Goal: Task Accomplishment & Management: Use online tool/utility

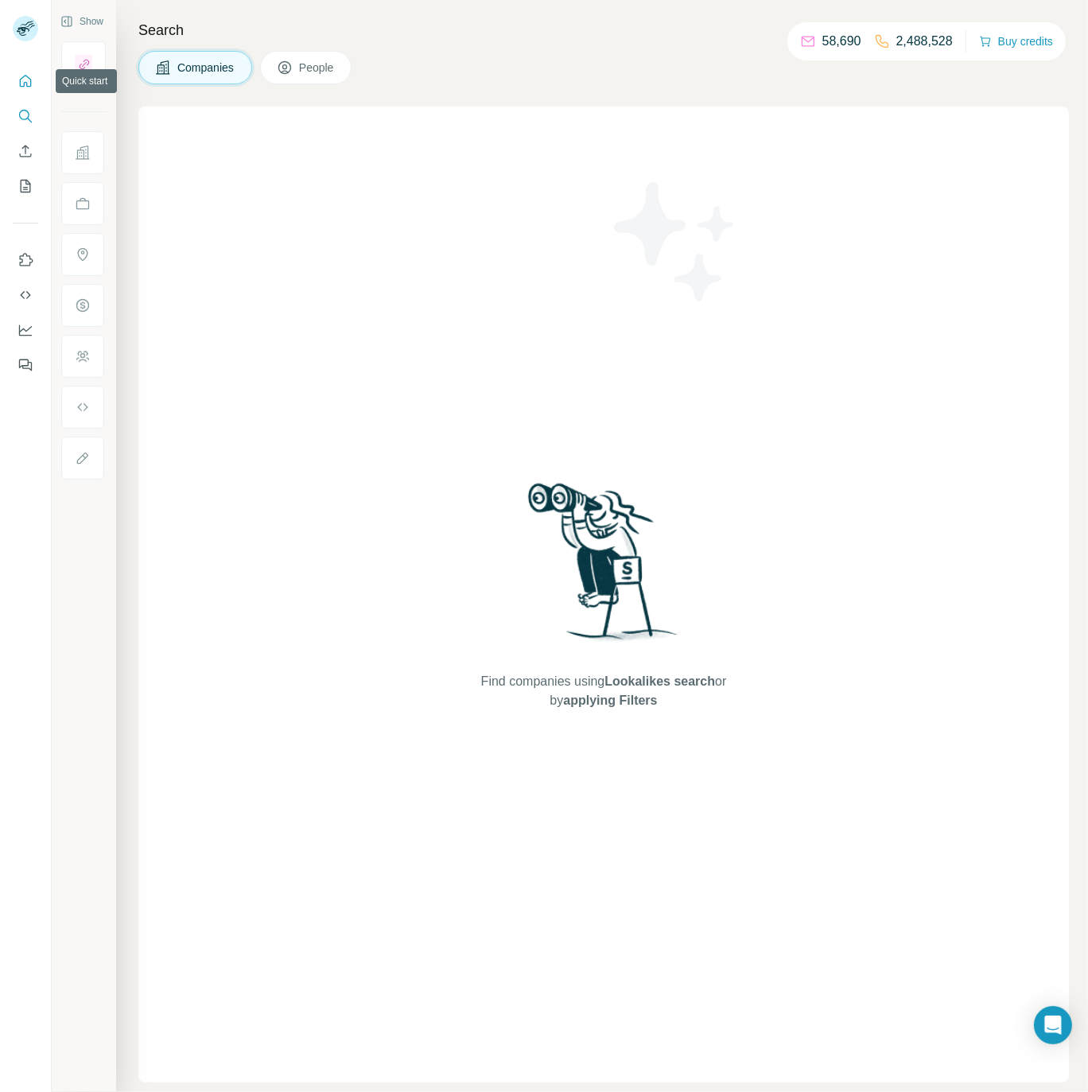
click at [33, 83] on icon "Quick start" at bounding box center [25, 81] width 16 height 16
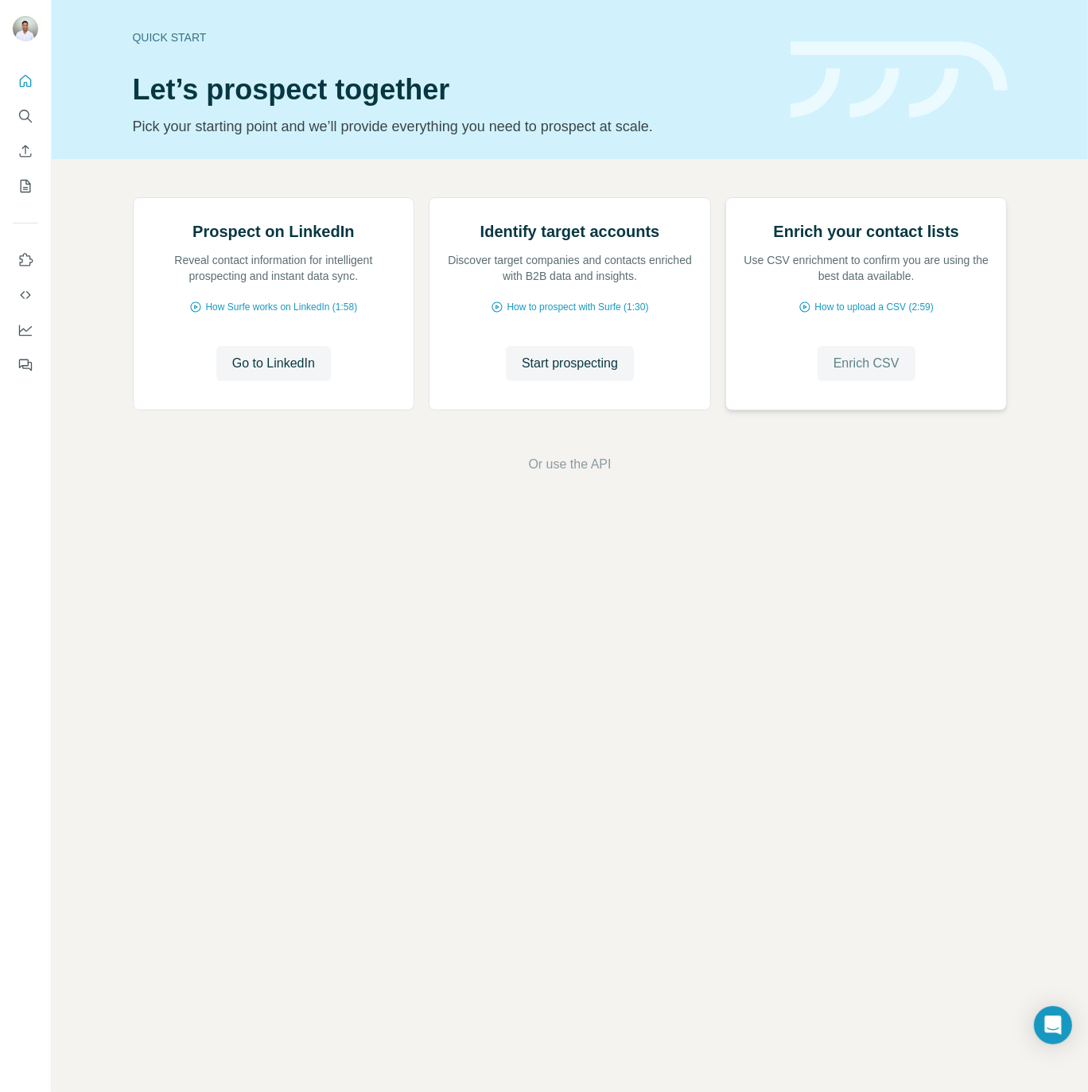
click at [871, 373] on span "Enrich CSV" at bounding box center [866, 363] width 66 height 19
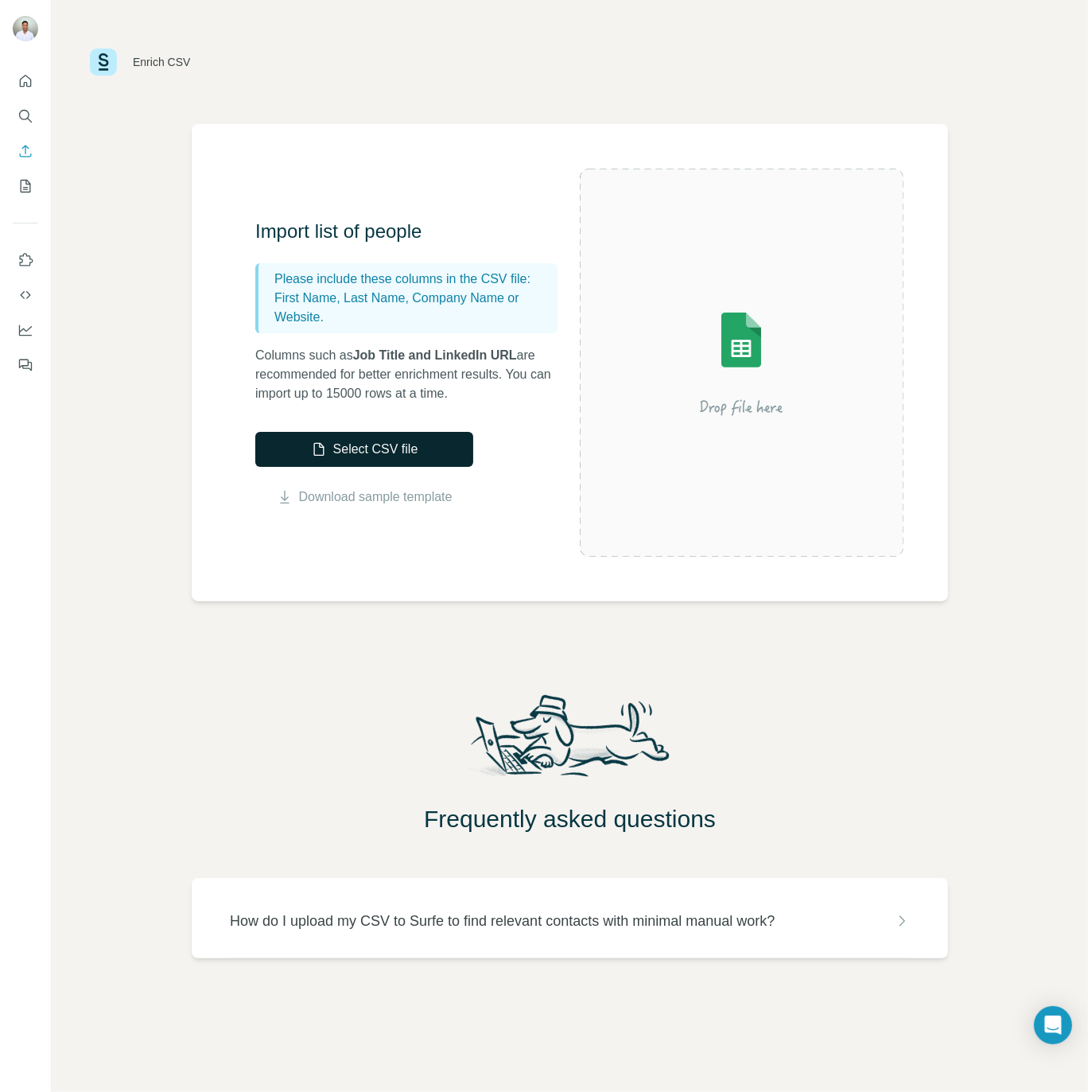
click at [363, 456] on button "Select CSV file" at bounding box center [364, 449] width 218 height 35
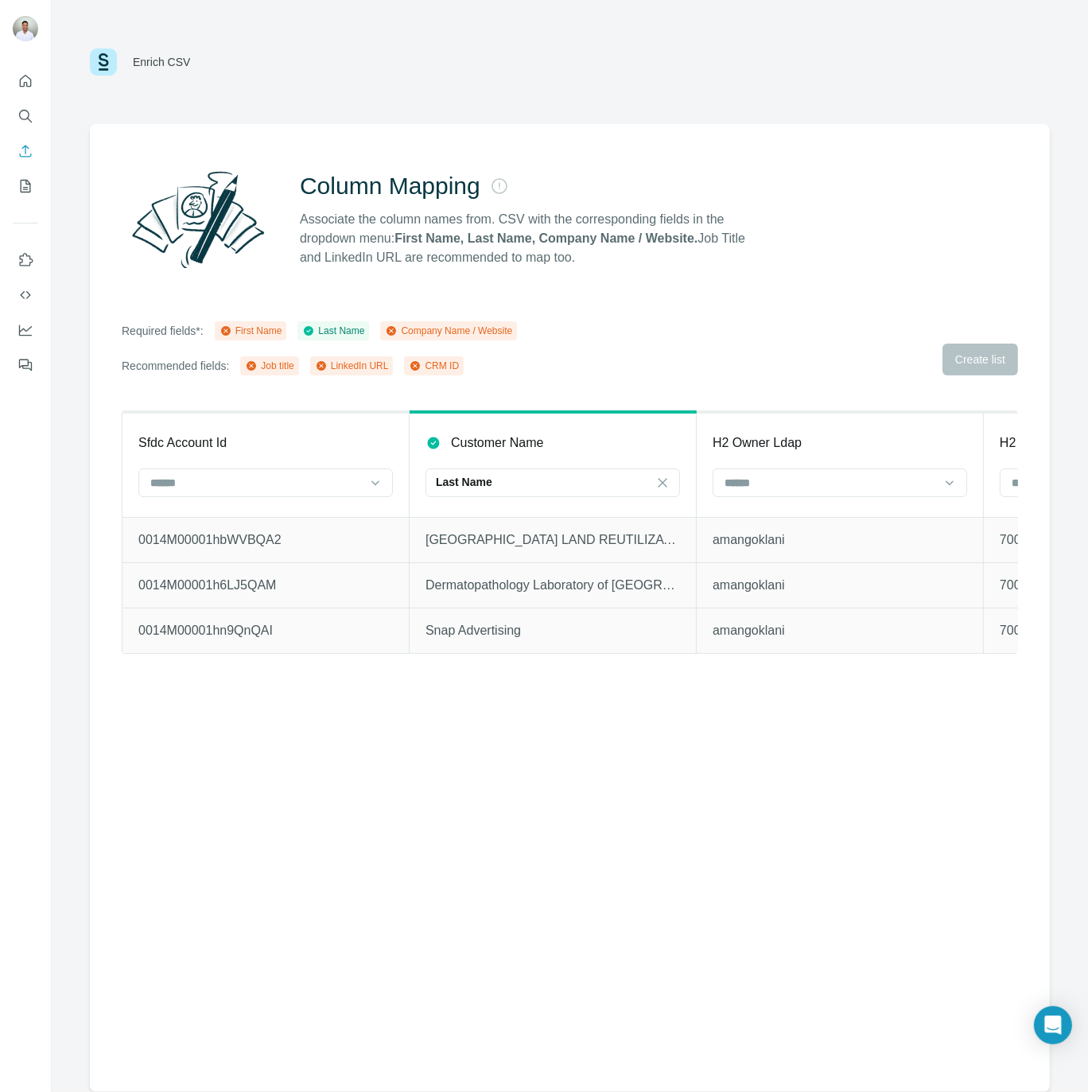
click at [733, 349] on div "Required fields*: First Name Last Name Company Name / Website Recommended field…" at bounding box center [570, 348] width 896 height 54
click at [506, 728] on div "Column Mapping Associate the column names from. CSV with the corresponding fiel…" at bounding box center [570, 608] width 960 height 968
click at [557, 350] on div "Required fields*: First Name Last Name Company Name / Website Recommended field…" at bounding box center [570, 348] width 896 height 54
click at [973, 358] on div "Required fields*: First Name Last Name Company Name / Website Recommended field…" at bounding box center [570, 348] width 896 height 54
click at [201, 480] on input at bounding box center [256, 482] width 215 height 17
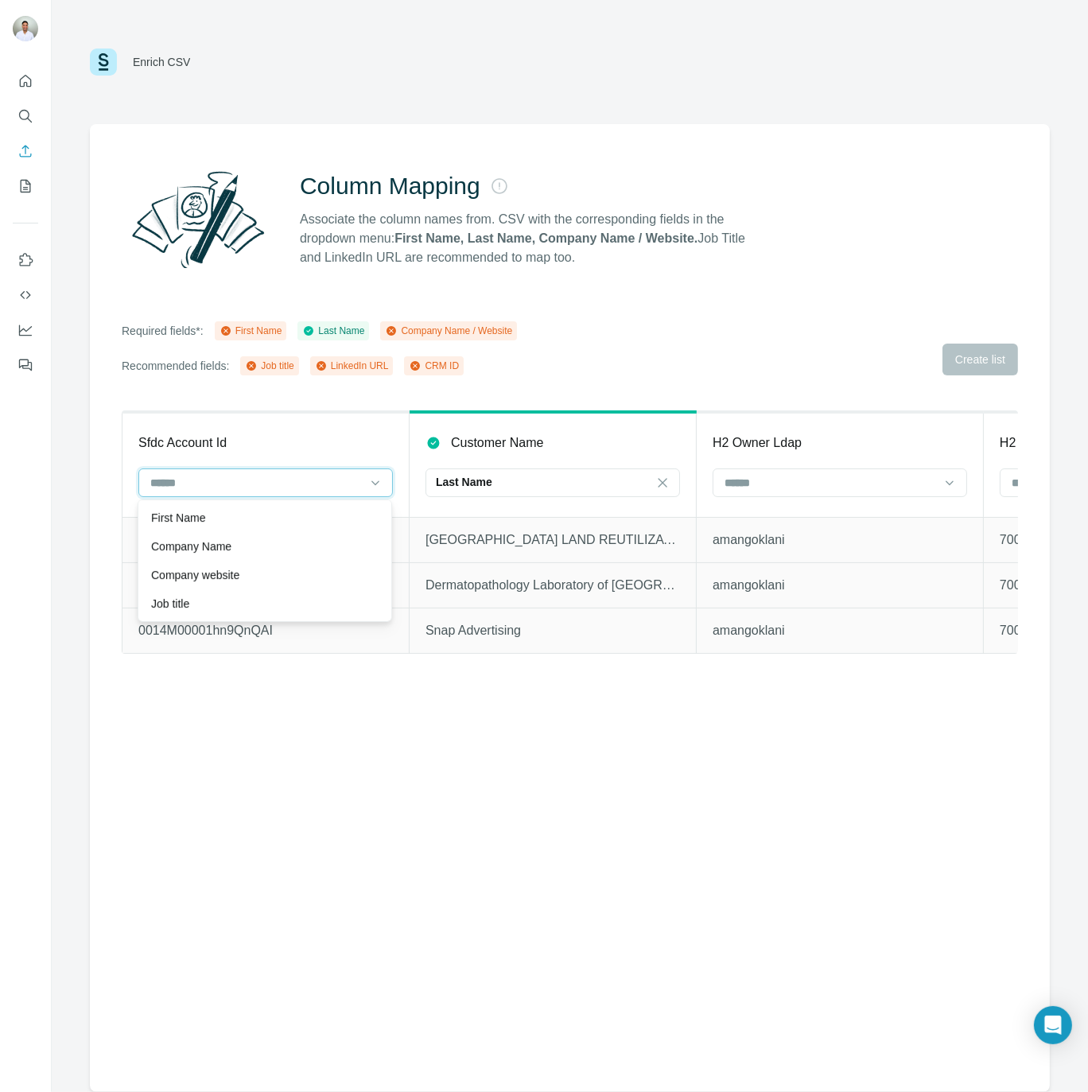
click at [201, 480] on input at bounding box center [256, 482] width 215 height 17
click at [202, 526] on div "First Name" at bounding box center [265, 517] width 247 height 29
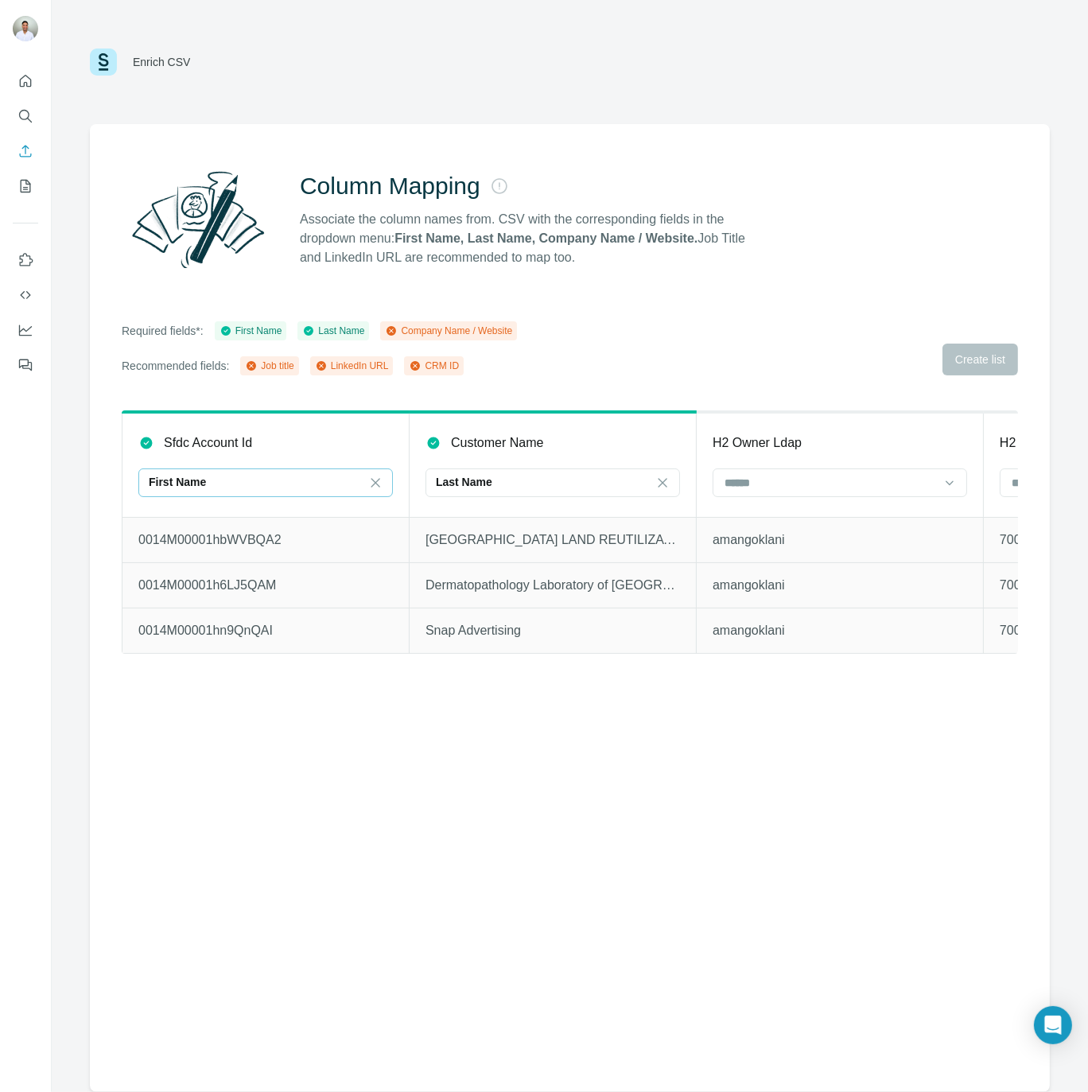
click at [210, 476] on div "First Name" at bounding box center [256, 482] width 215 height 16
click at [218, 520] on p "Company Name" at bounding box center [191, 518] width 80 height 16
click at [311, 677] on div "Sfdc Account Id Company Name Customer Name Last Name H2 Owner Ldap H2 Owner Nal…" at bounding box center [570, 546] width 896 height 272
click at [439, 771] on div "Column Mapping Associate the column names from. CSV with the corresponding fiel…" at bounding box center [570, 608] width 960 height 968
click at [978, 356] on div "Required fields*: First Name Last Name Company Name / Website Recommended field…" at bounding box center [570, 348] width 896 height 54
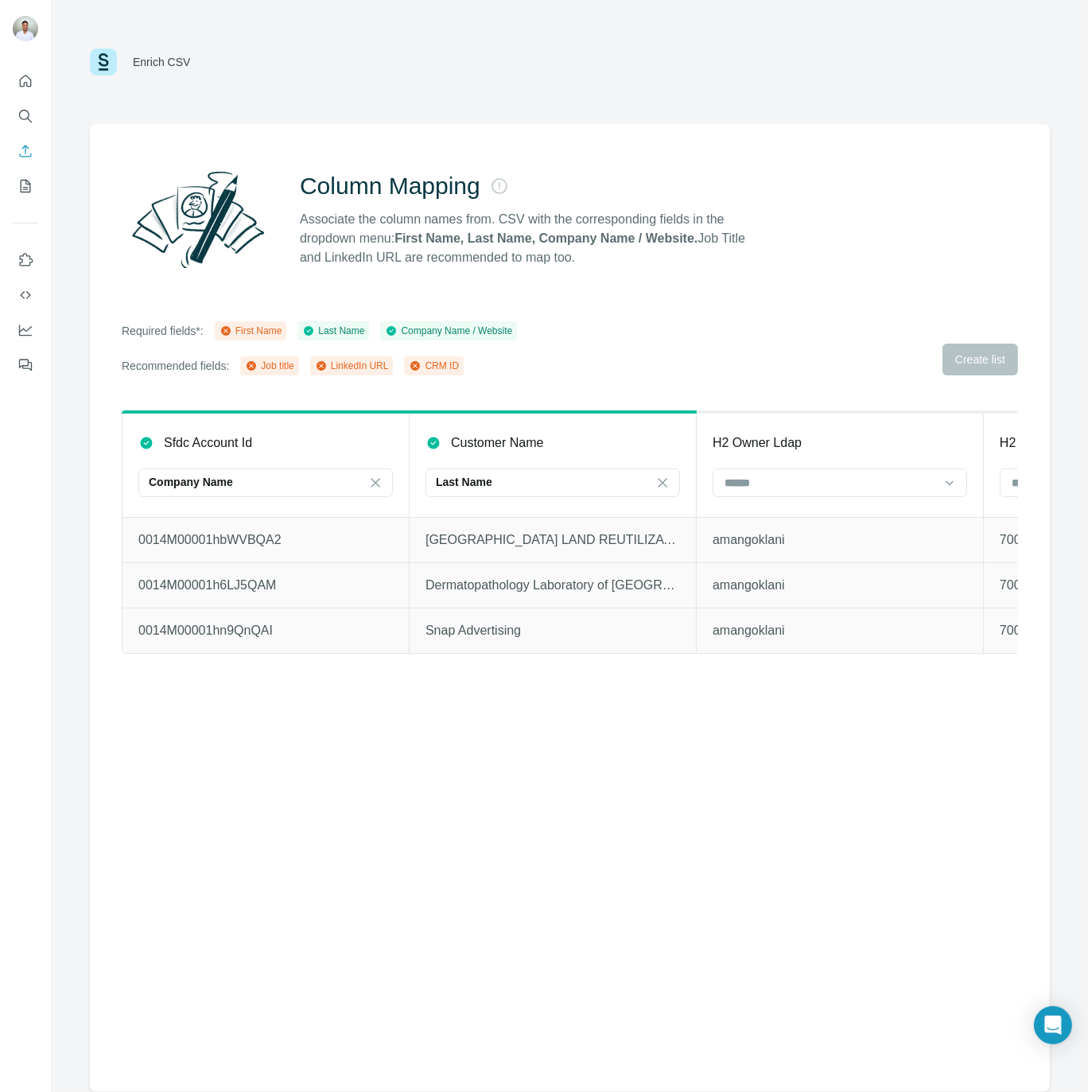
click at [978, 356] on div "Required fields*: First Name Last Name Company Name / Website Recommended field…" at bounding box center [570, 348] width 896 height 54
click at [979, 355] on div "Required fields*: First Name Last Name Company Name / Website Recommended field…" at bounding box center [570, 348] width 896 height 54
click at [778, 356] on div "Required fields*: First Name Last Name Company Name / Website Recommended field…" at bounding box center [570, 348] width 896 height 54
click at [23, 83] on icon "Quick start" at bounding box center [26, 81] width 12 height 12
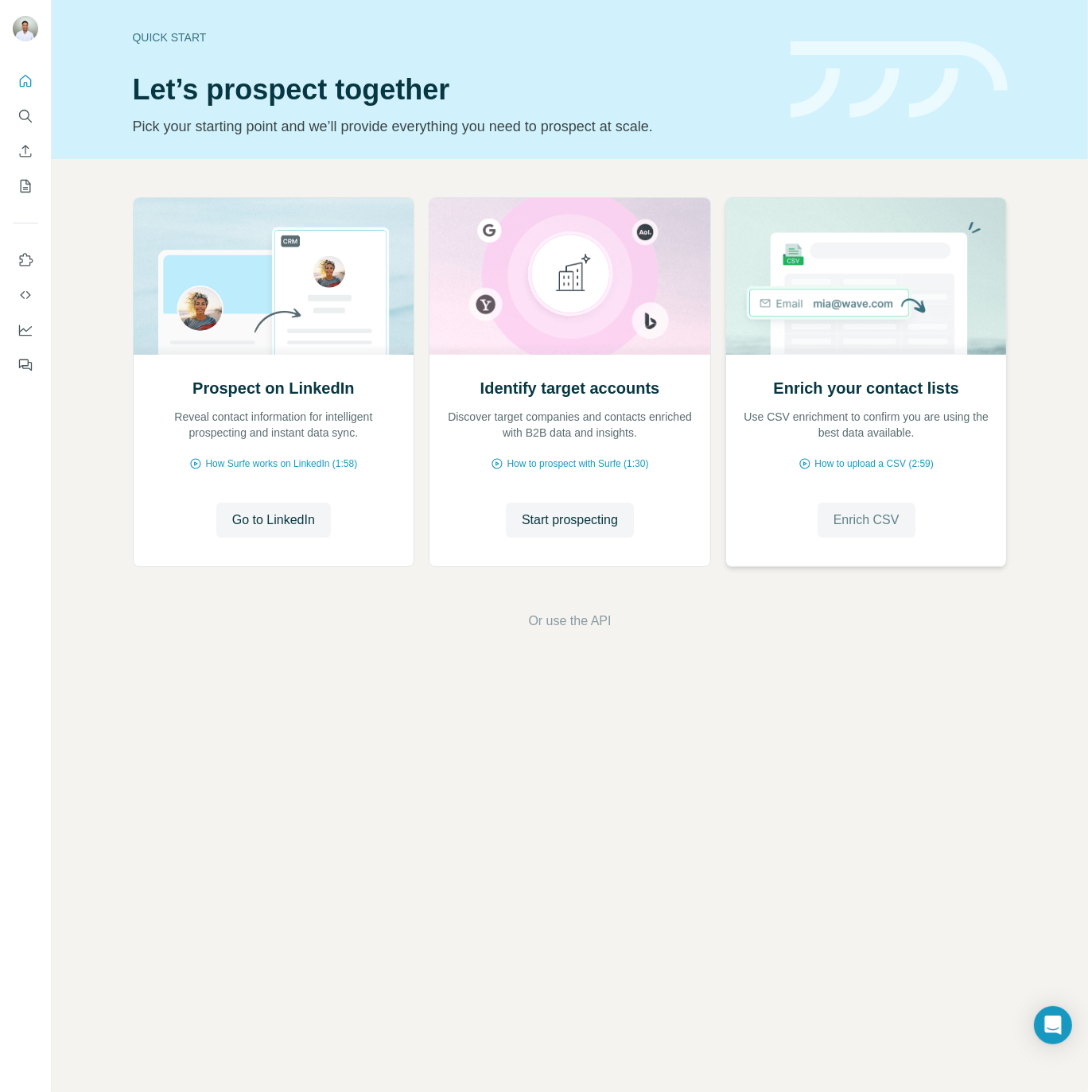
click at [868, 517] on span "Enrich CSV" at bounding box center [866, 520] width 66 height 19
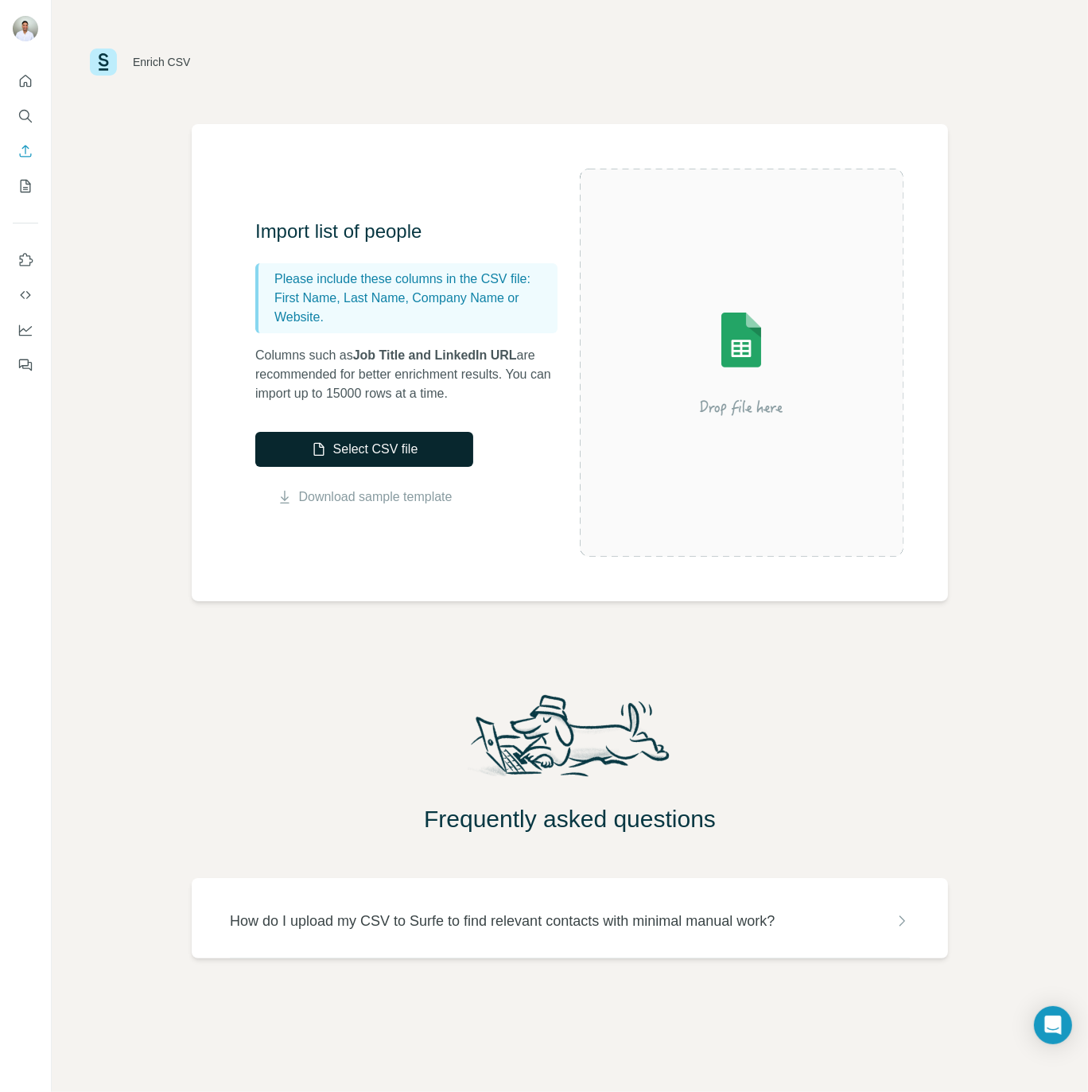
click at [321, 452] on icon "button" at bounding box center [319, 449] width 16 height 16
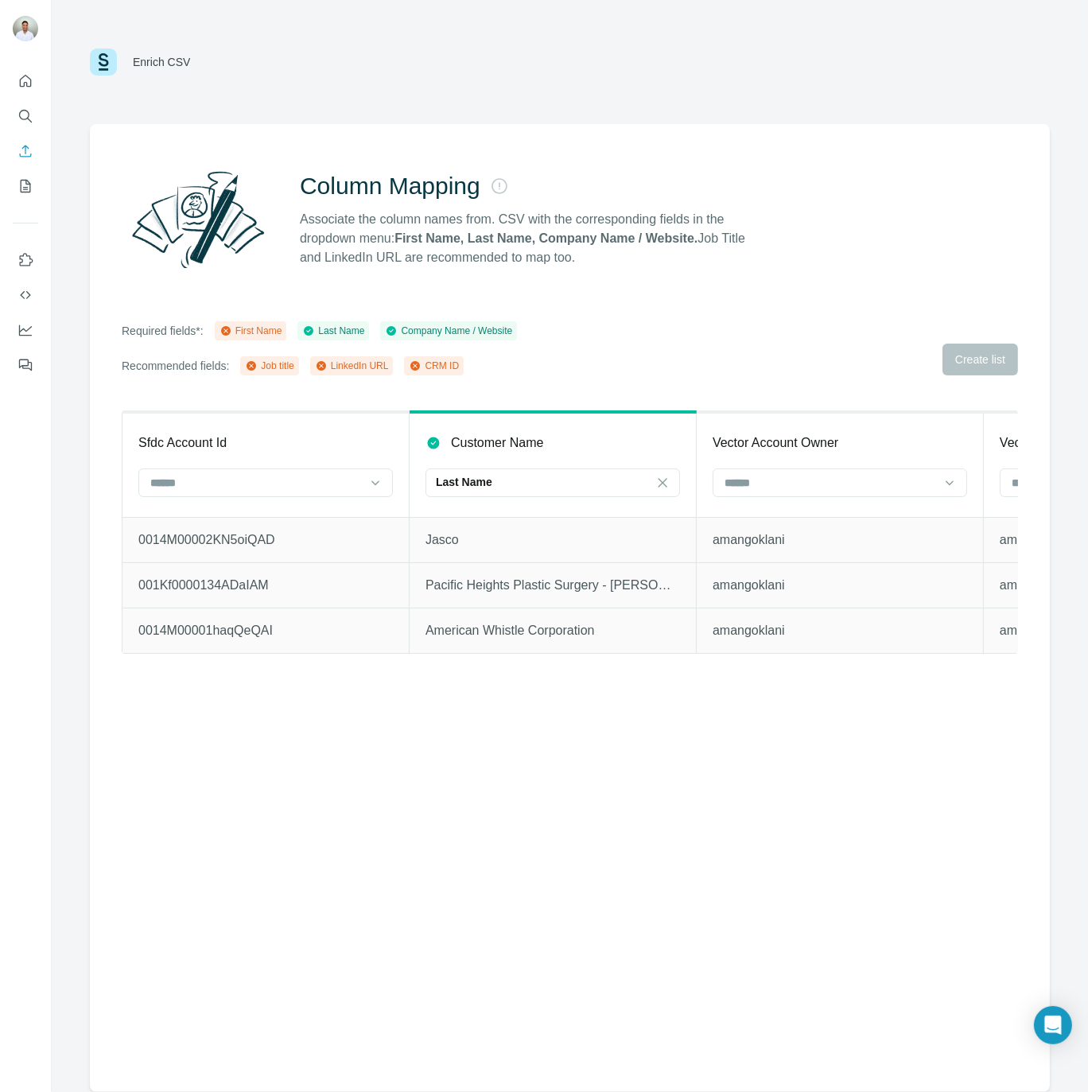
click at [566, 370] on div "Required fields*: First Name Last Name Company Name / Website Recommended field…" at bounding box center [570, 348] width 896 height 54
click at [25, 265] on icon "Use Surfe on LinkedIn" at bounding box center [27, 259] width 14 height 13
click at [557, 830] on div "Column Mapping Associate the column names from. CSV with the corresponding fiel…" at bounding box center [570, 608] width 960 height 968
click at [614, 774] on div "Column Mapping Associate the column names from. CSV with the corresponding fiel…" at bounding box center [570, 608] width 960 height 968
click at [499, 629] on p "American Whistle Corporation" at bounding box center [552, 630] width 254 height 19
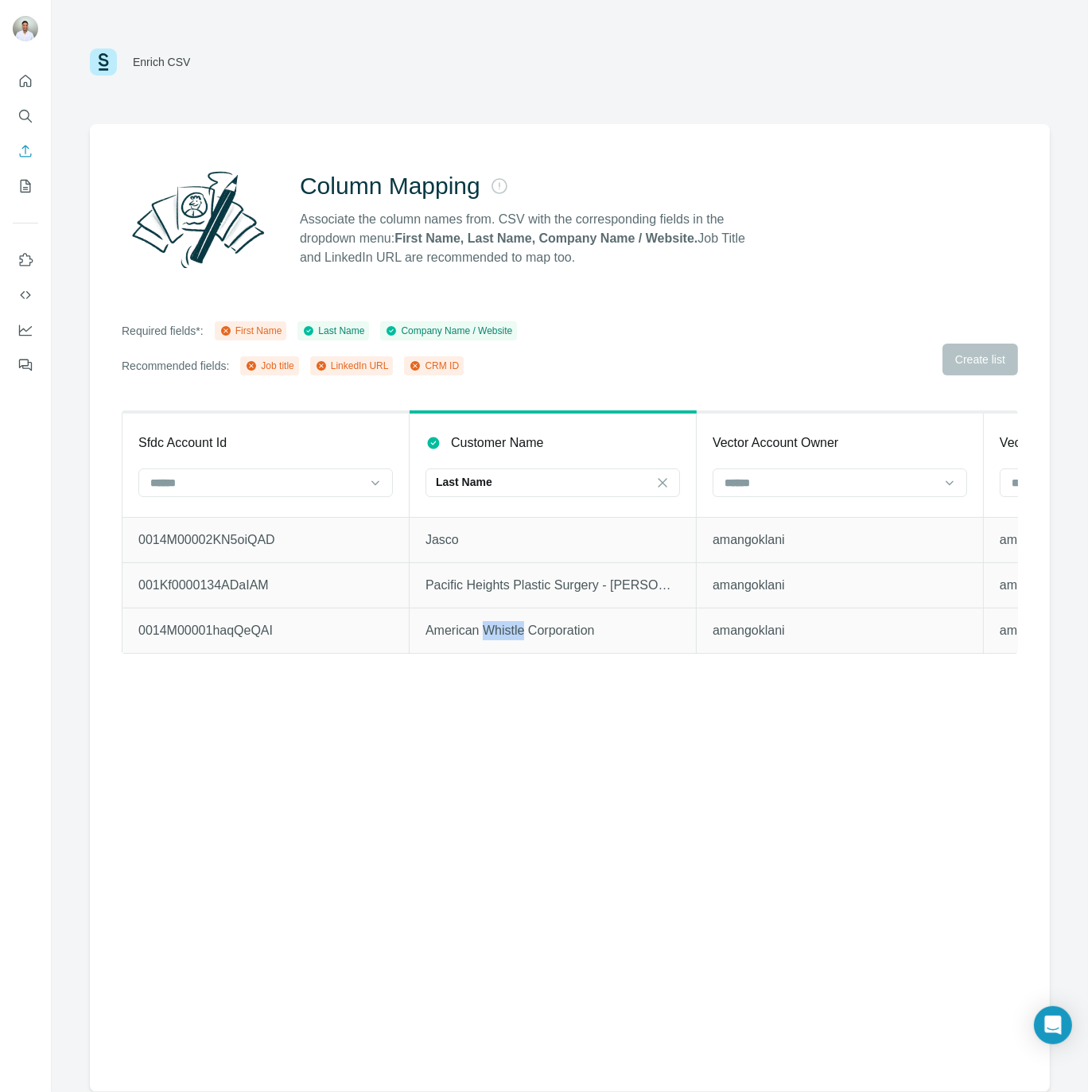
click at [499, 629] on p "American Whistle Corporation" at bounding box center [552, 630] width 254 height 19
click at [548, 717] on div "Column Mapping Associate the column names from. CSV with the corresponding fiel…" at bounding box center [570, 608] width 960 height 968
click at [26, 189] on icon "My lists" at bounding box center [27, 185] width 8 height 10
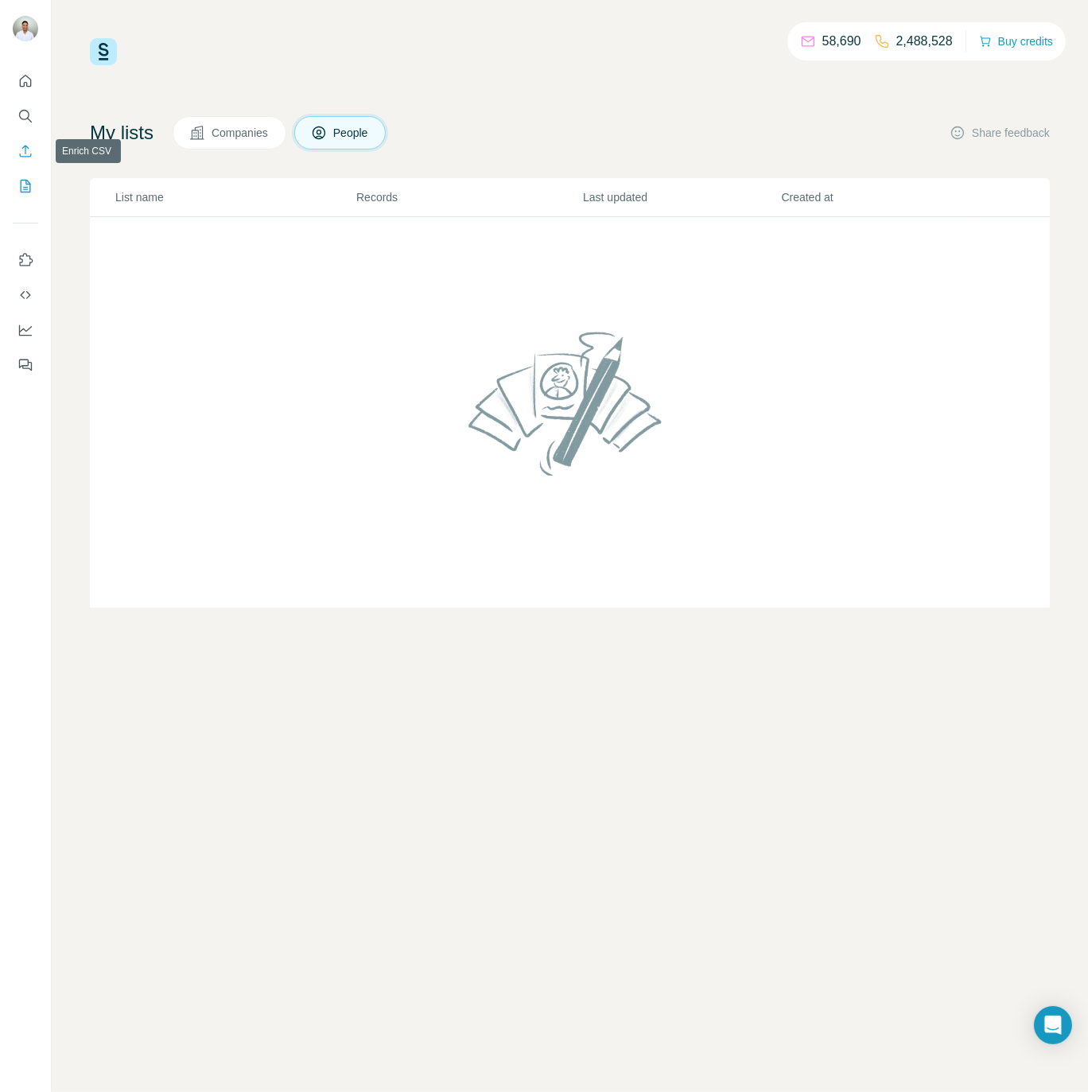
click at [25, 152] on icon "Enrich CSV" at bounding box center [25, 151] width 16 height 16
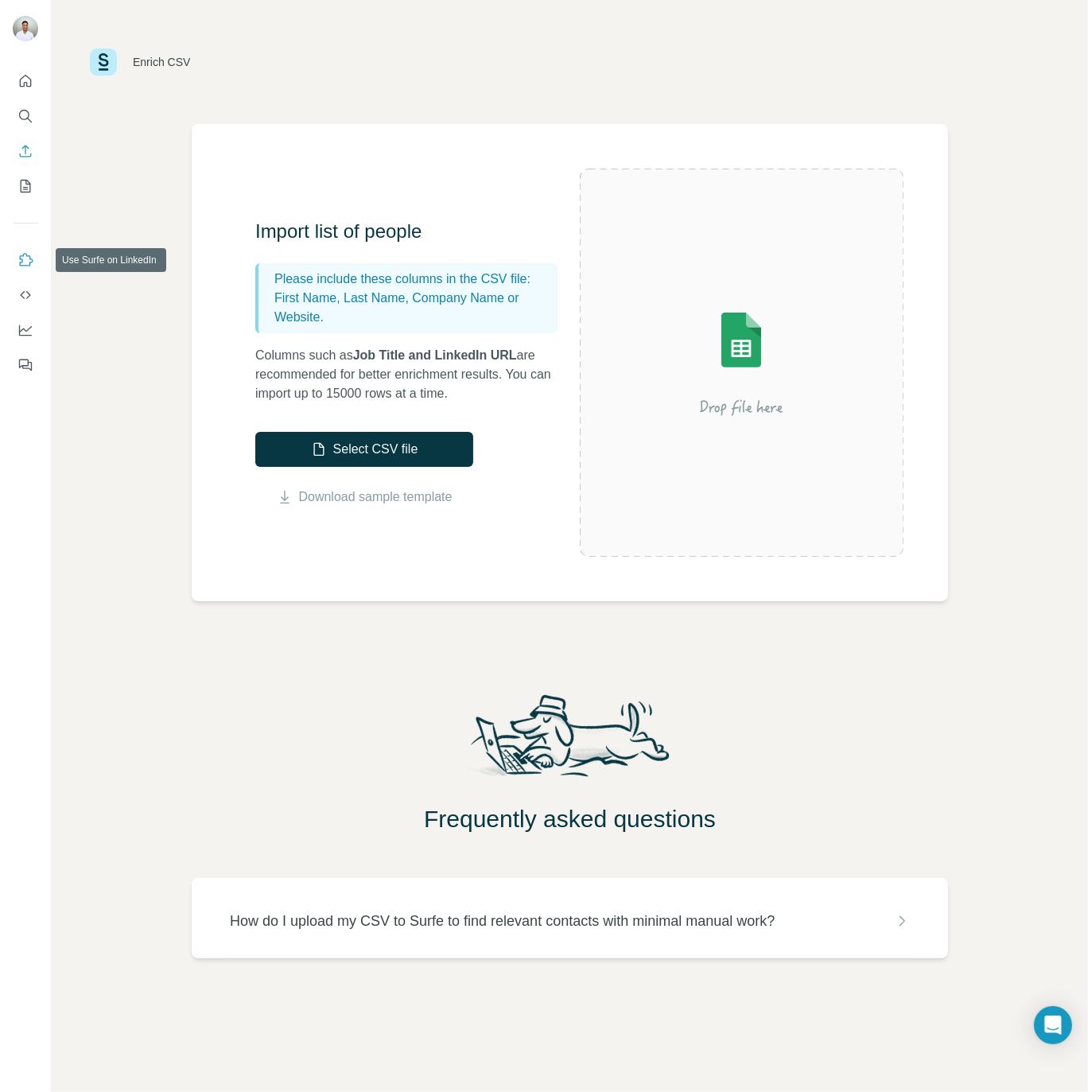
click at [24, 271] on button "Use Surfe on LinkedIn" at bounding box center [25, 260] width 25 height 29
click at [21, 297] on icon "Use Surfe API" at bounding box center [25, 295] width 16 height 16
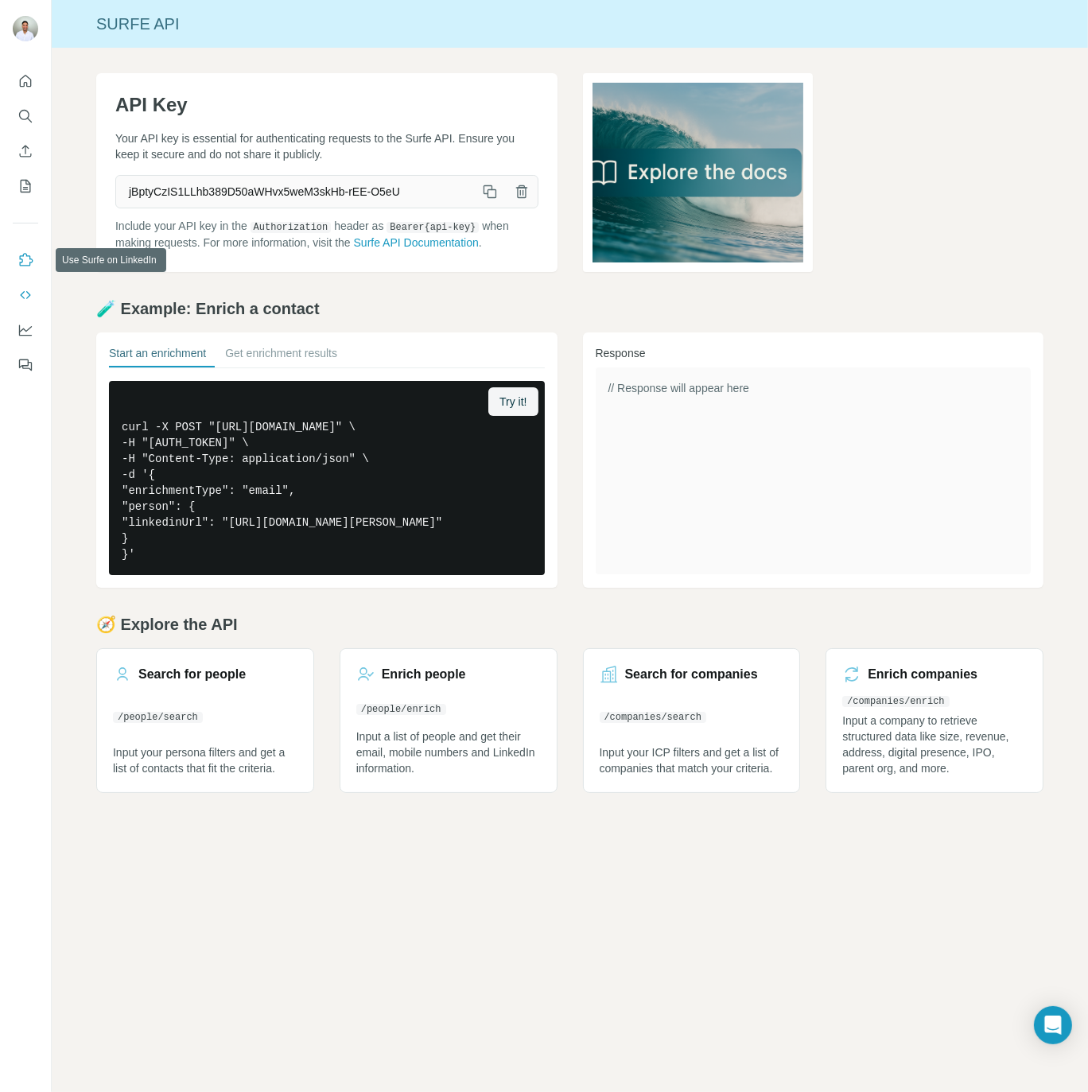
click at [32, 250] on button "Use Surfe on LinkedIn" at bounding box center [25, 260] width 25 height 29
